Goal: Check status: Check status

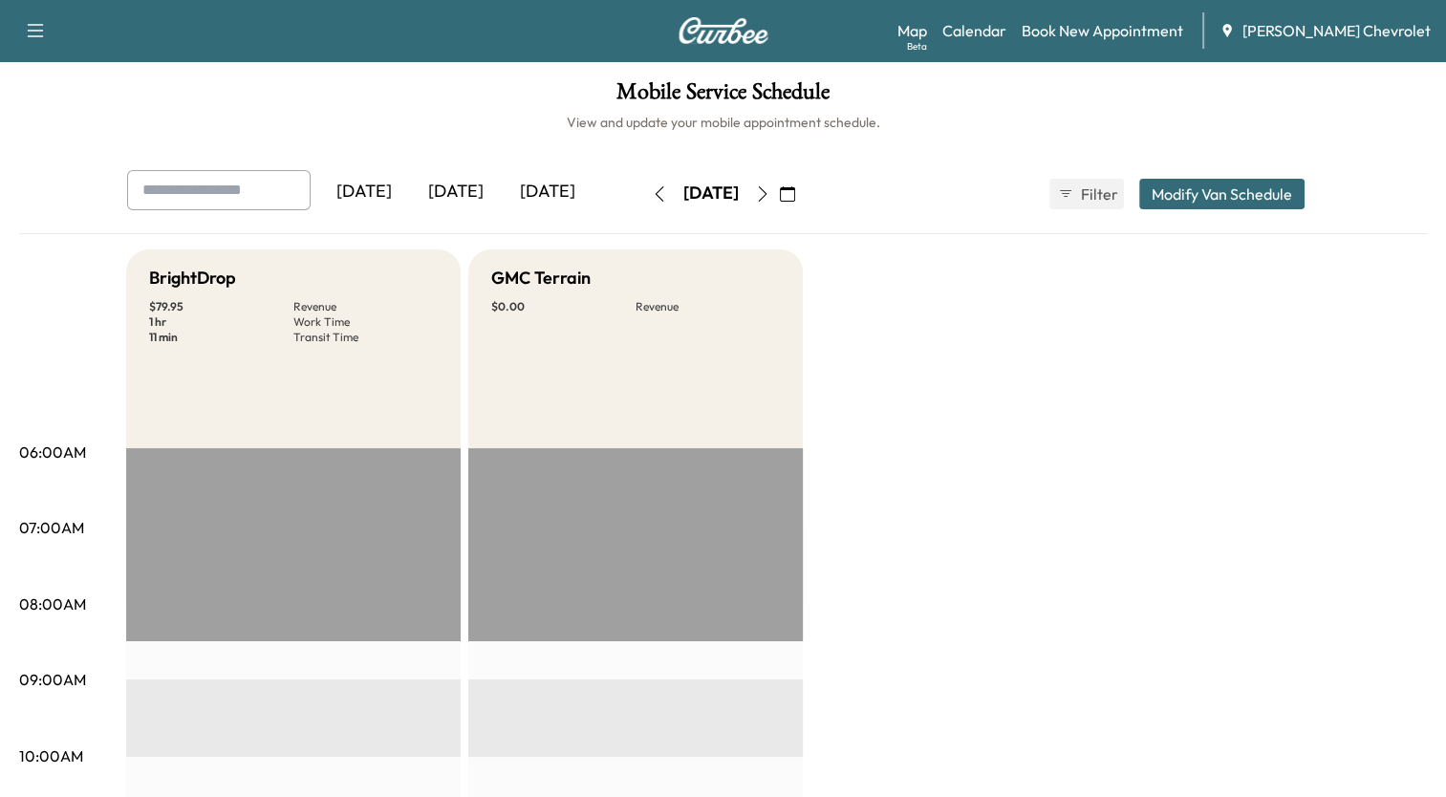
click at [766, 197] on icon "button" at bounding box center [762, 193] width 9 height 15
click at [779, 197] on button "button" at bounding box center [762, 194] width 32 height 31
click at [770, 197] on icon "button" at bounding box center [762, 193] width 15 height 15
click at [770, 194] on icon "button" at bounding box center [762, 193] width 15 height 15
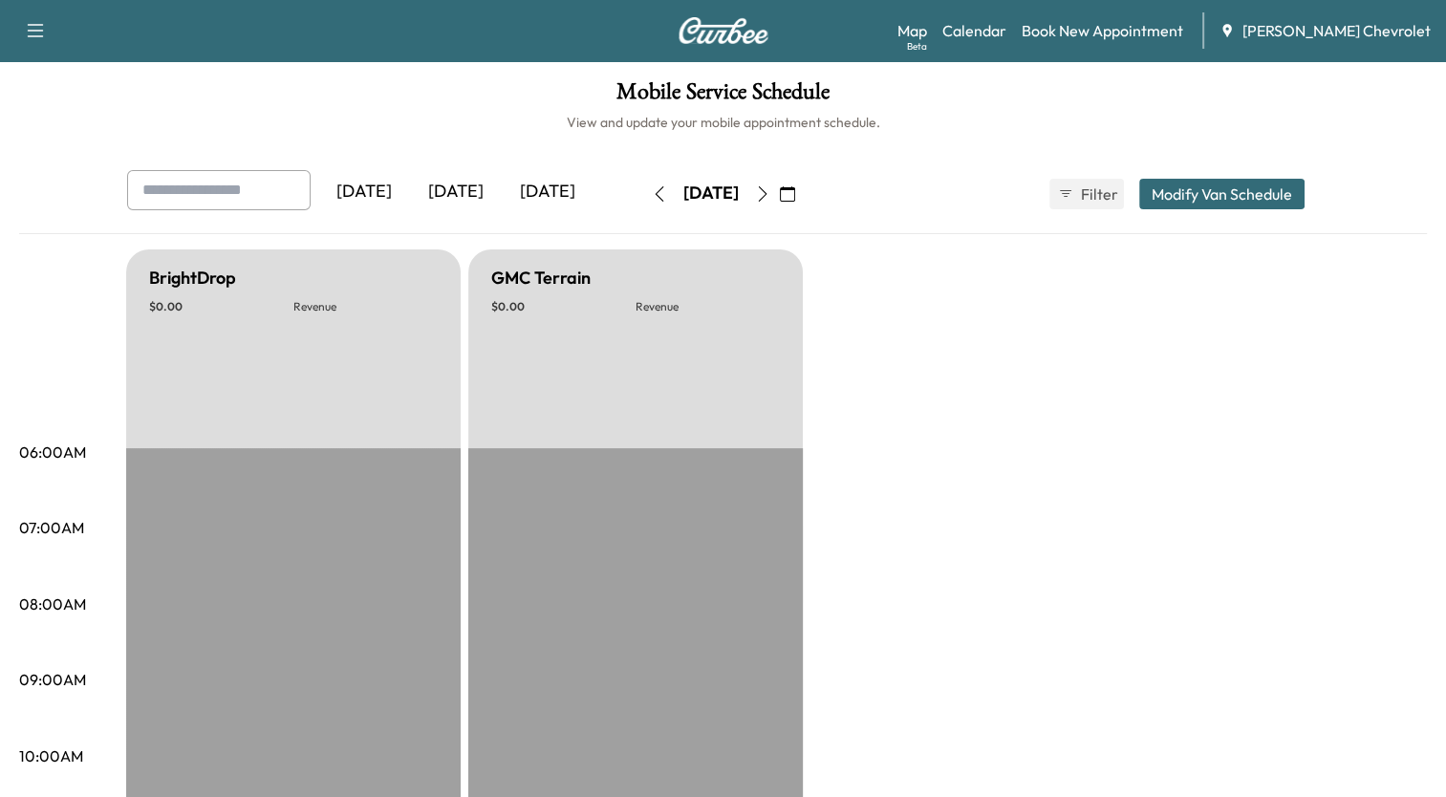
click at [779, 195] on button "button" at bounding box center [762, 194] width 32 height 31
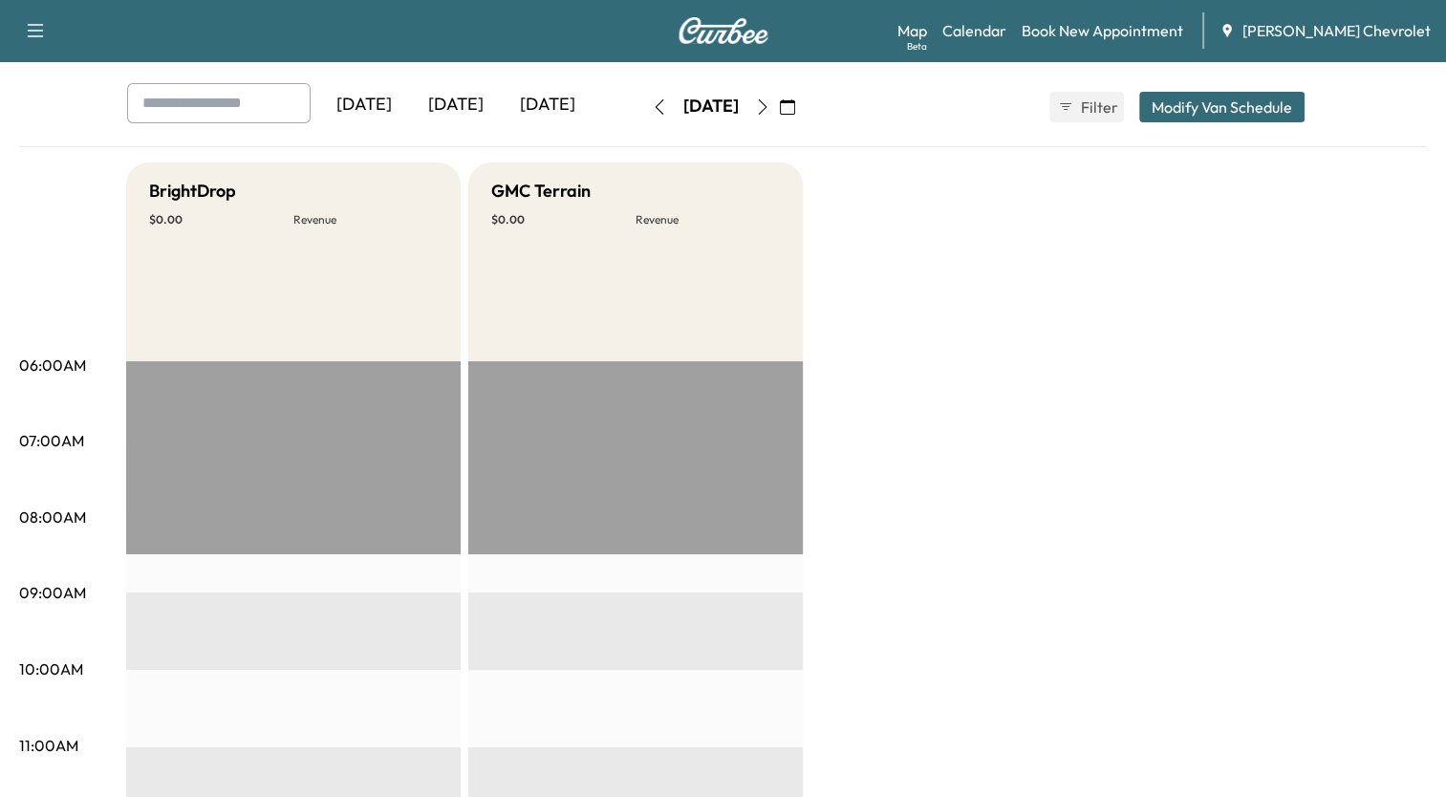
scroll to position [43, 0]
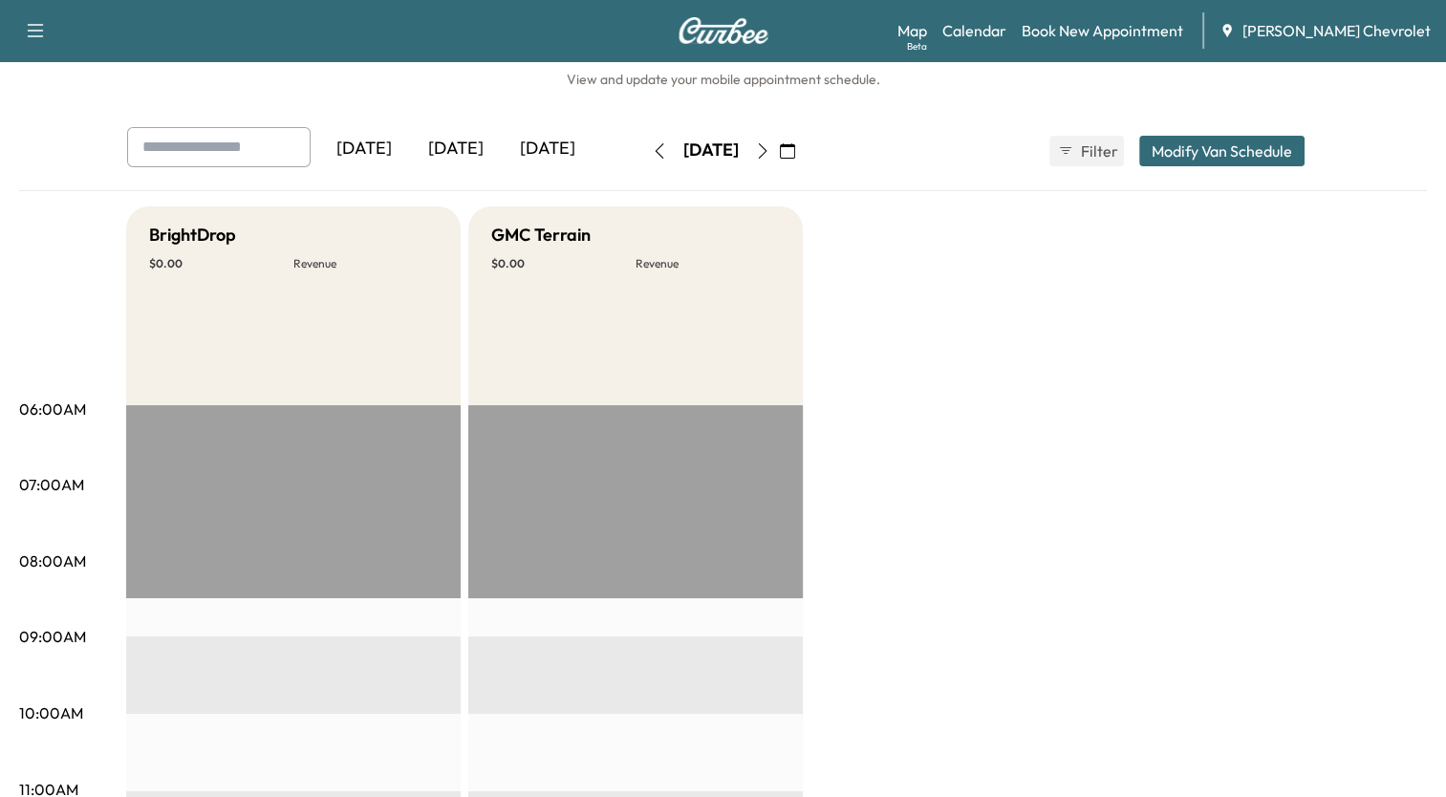
click at [770, 148] on icon "button" at bounding box center [762, 150] width 15 height 15
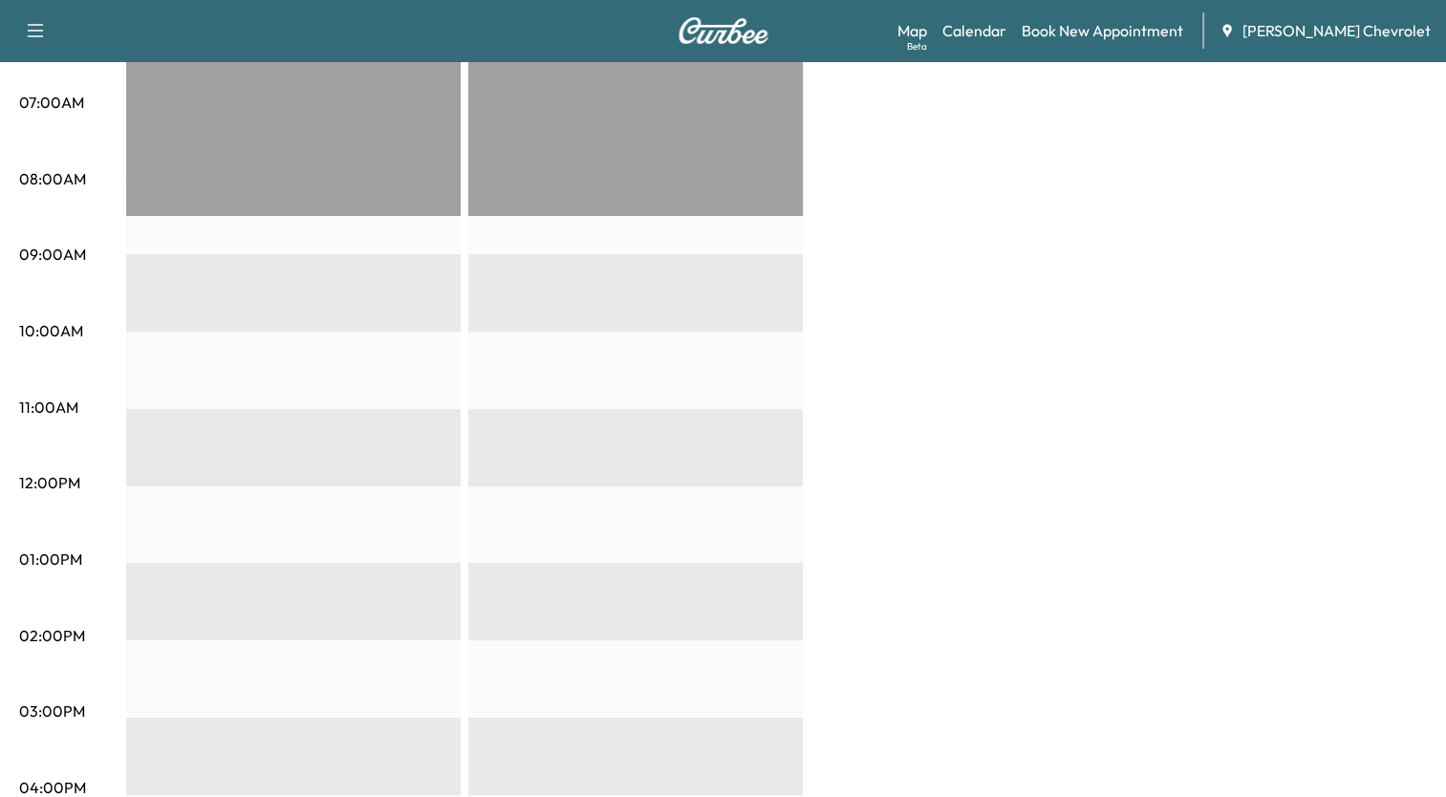
scroll to position [330, 0]
